Goal: Transaction & Acquisition: Purchase product/service

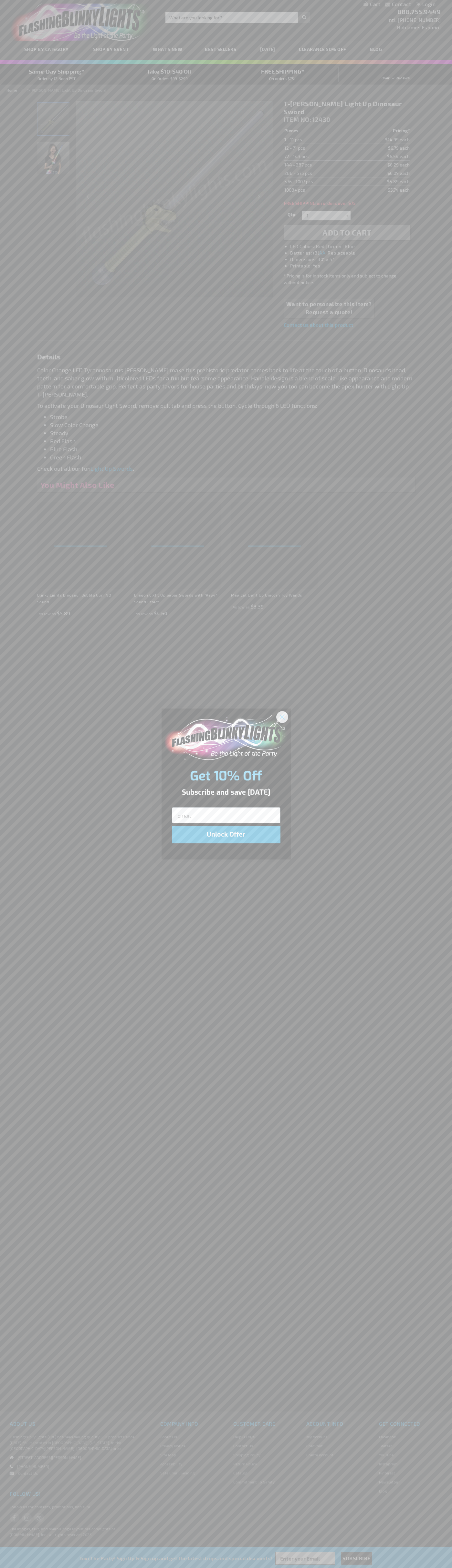
click at [282, 716] on icon "Close dialog" at bounding box center [281, 716] width 4 height 4
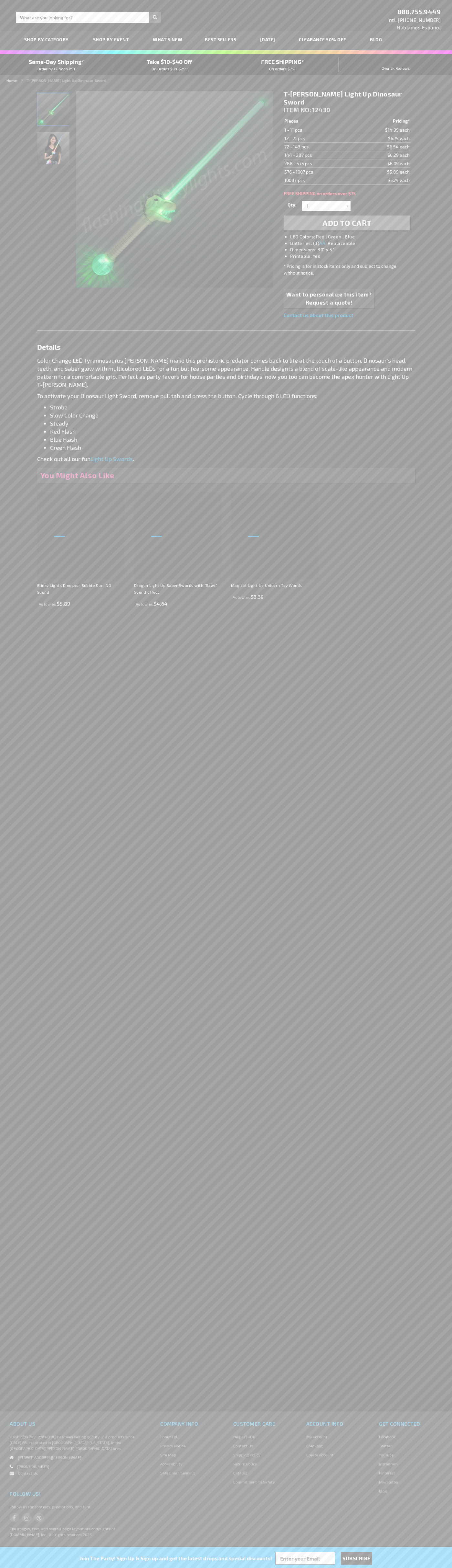
click at [347, 218] on span "Add to Cart" at bounding box center [347, 222] width 49 height 9
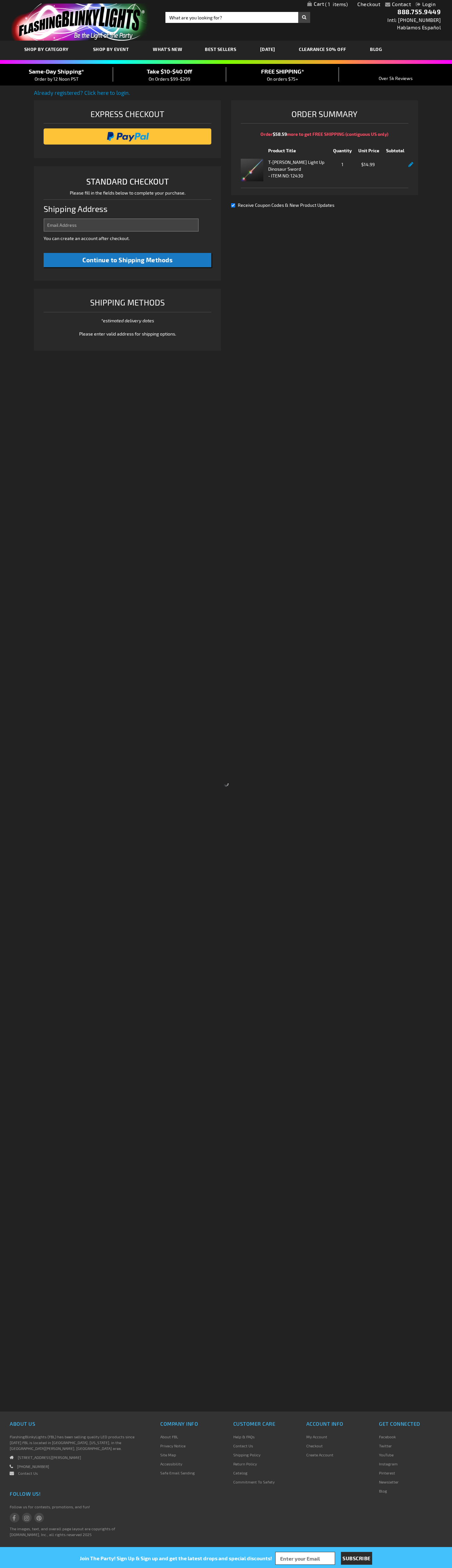
select select "US"
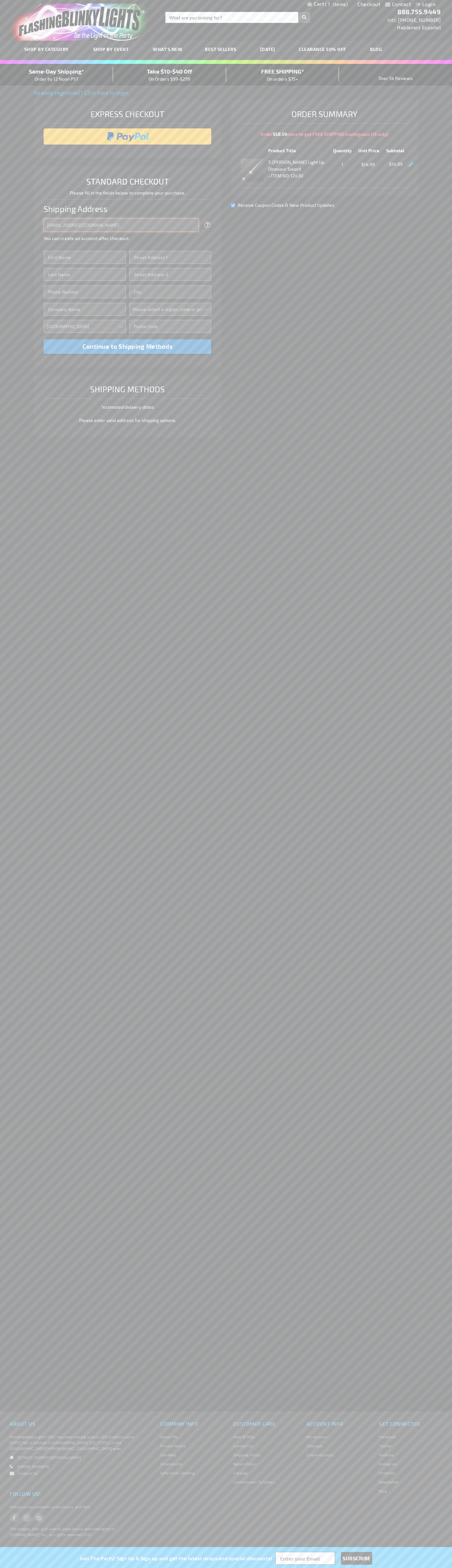
type input "johnsmith005@storebotmail.joonix.net"
type input "John"
type input "1600 Amphitheatre Parkway"
type input "First floor"
type input "mountain view"
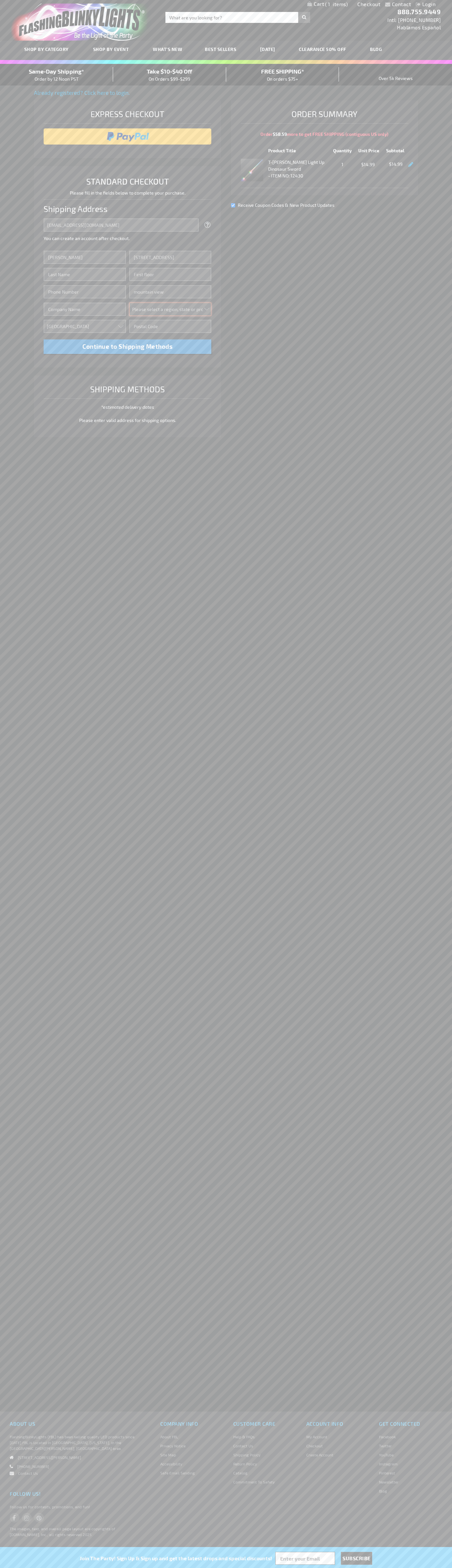
select select "12"
type input "94043"
type input "Smith"
type input "6502530000"
type input "John Smith"
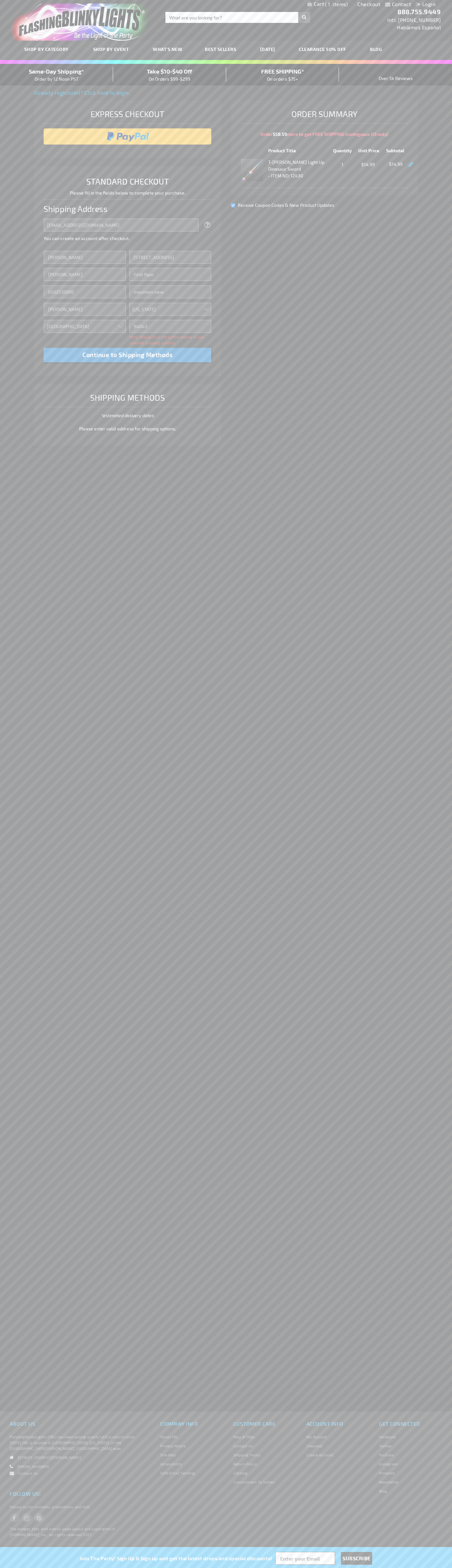
click at [57, 75] on div "Same-Day Shipping* Order by 12 Noon PST" at bounding box center [57, 74] width 113 height 15
click at [127, 136] on input "image" at bounding box center [127, 136] width 161 height 13
